Goal: Communication & Community: Connect with others

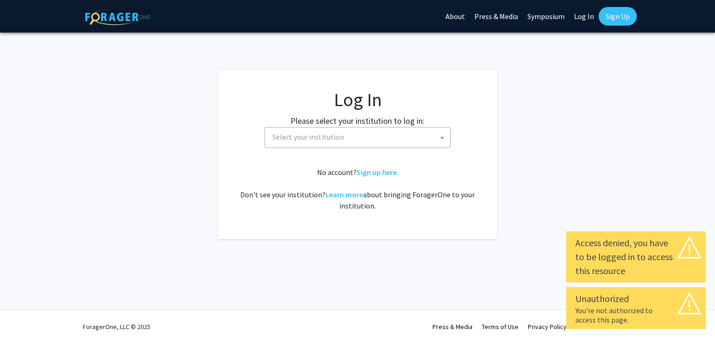
select select
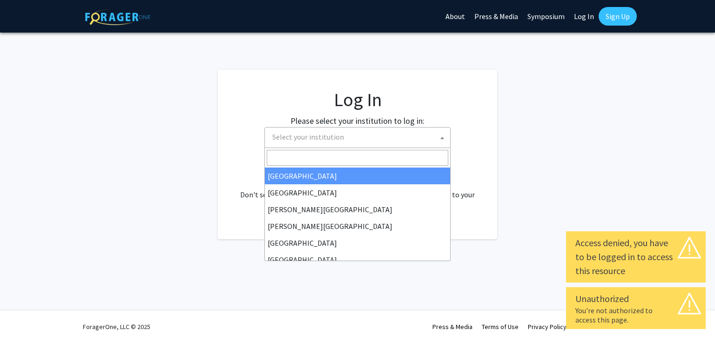
click at [353, 139] on span "Select your institution" at bounding box center [358, 136] width 181 height 19
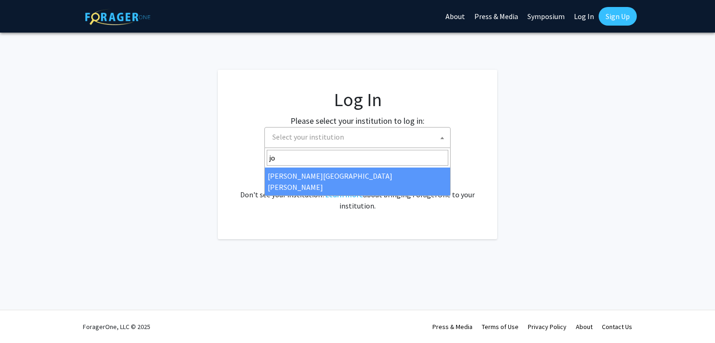
type input "joh"
select select "1"
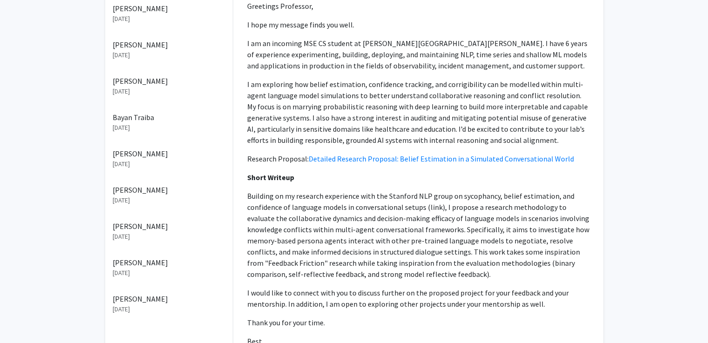
scroll to position [161, 0]
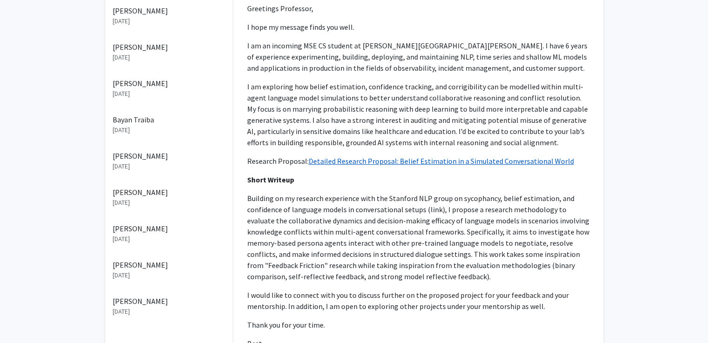
click at [403, 162] on link "Detailed Research Proposal: Belief Estimation in a Simulated Conversational Wor…" at bounding box center [440, 160] width 265 height 9
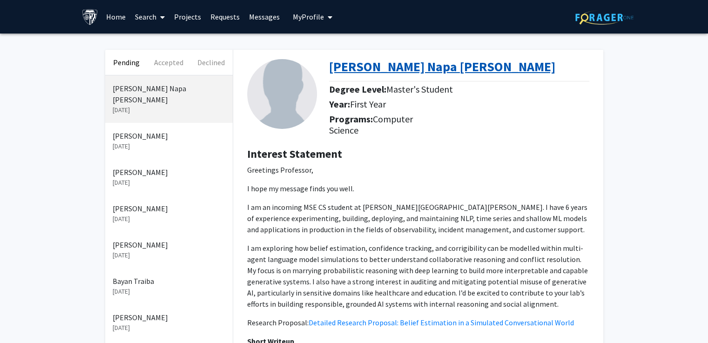
click at [336, 74] on b "Sathvik Manikantan Napa Ugandhar" at bounding box center [442, 66] width 226 height 17
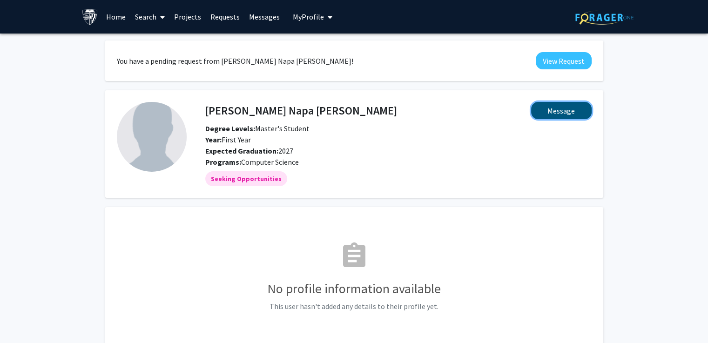
click at [564, 109] on button "Message" at bounding box center [561, 110] width 60 height 17
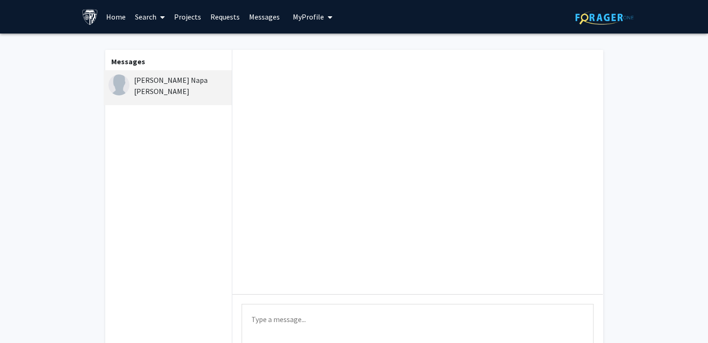
click at [336, 323] on textarea "Type a message" at bounding box center [417, 325] width 352 height 42
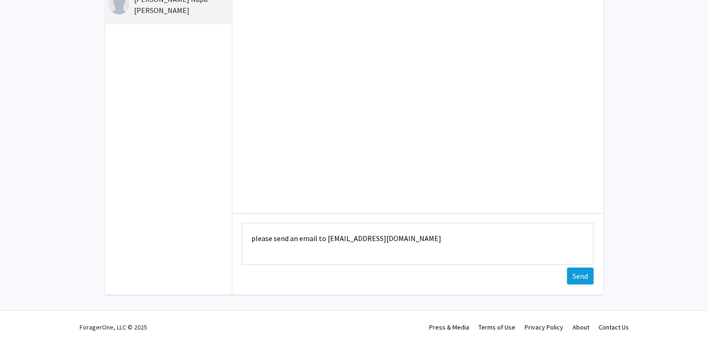
type textarea "please send an email to kenton@jhu.edu"
click at [570, 275] on button "Send" at bounding box center [580, 276] width 27 height 17
